Goal: Navigation & Orientation: Understand site structure

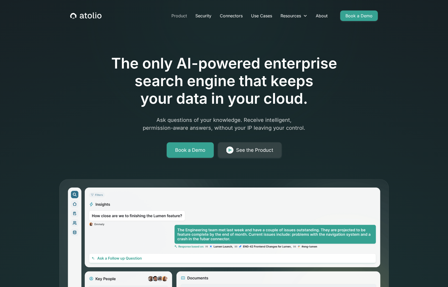
click at [177, 17] on link "Product" at bounding box center [179, 16] width 24 height 11
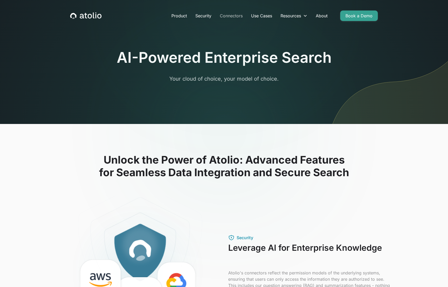
click at [234, 17] on link "Connectors" at bounding box center [230, 16] width 31 height 11
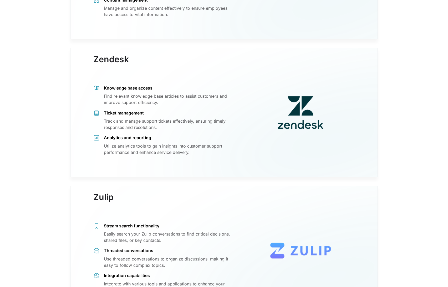
scroll to position [4756, 0]
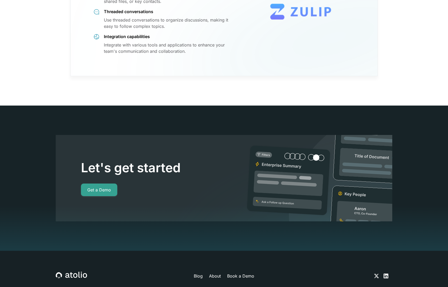
click at [69, 272] on icon at bounding box center [71, 275] width 31 height 7
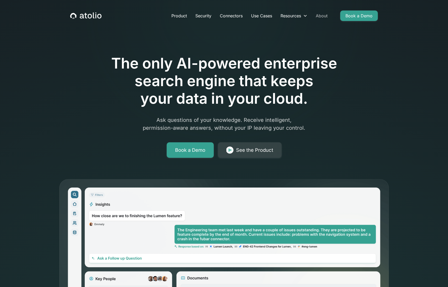
click at [320, 18] on link "About" at bounding box center [321, 16] width 20 height 11
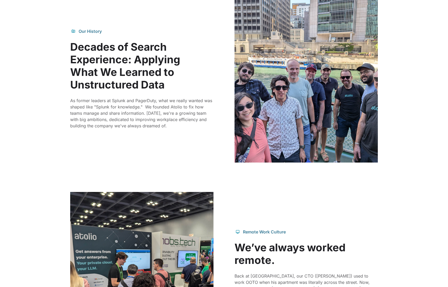
scroll to position [1268, 0]
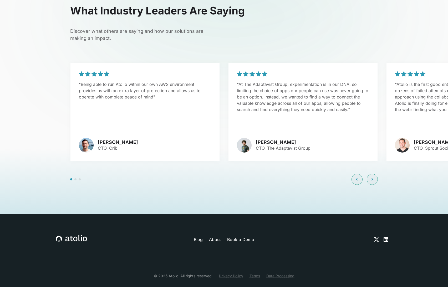
click at [50, 119] on section "What Industry Leaders Are Saying Discover what others are saying and how our so…" at bounding box center [224, 94] width 448 height 239
